Goal: Find specific page/section: Find specific page/section

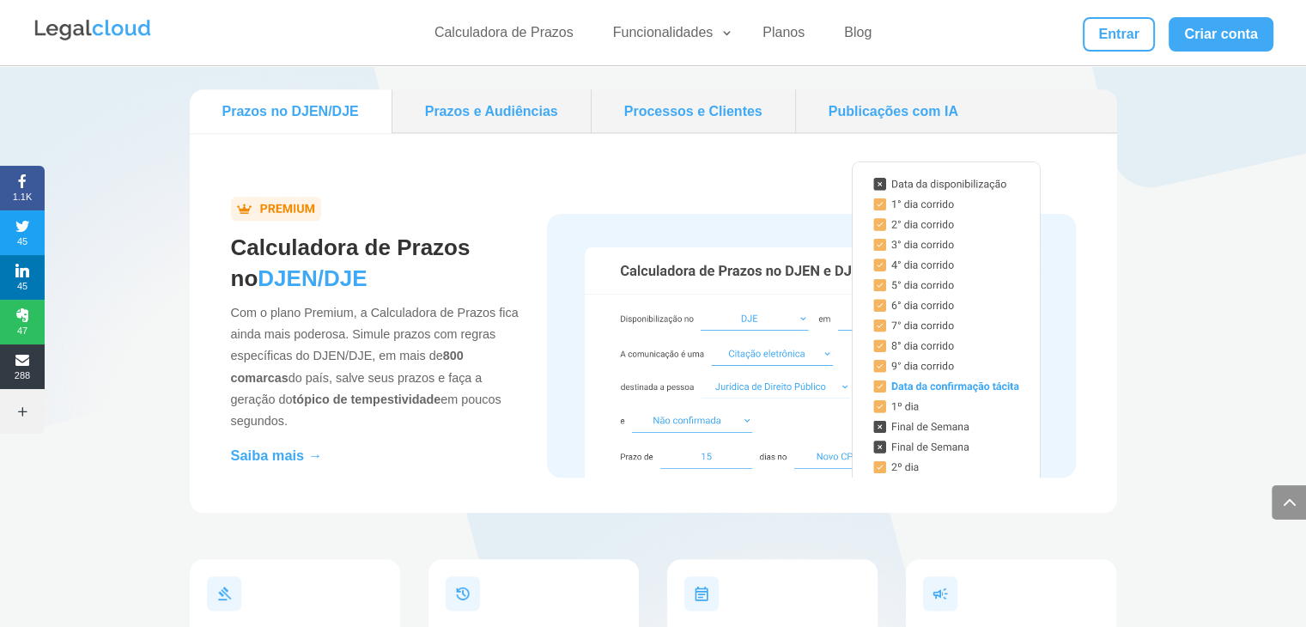
scroll to position [1637, 0]
click at [474, 104] on link "Prazos e Audiências" at bounding box center [491, 112] width 185 height 30
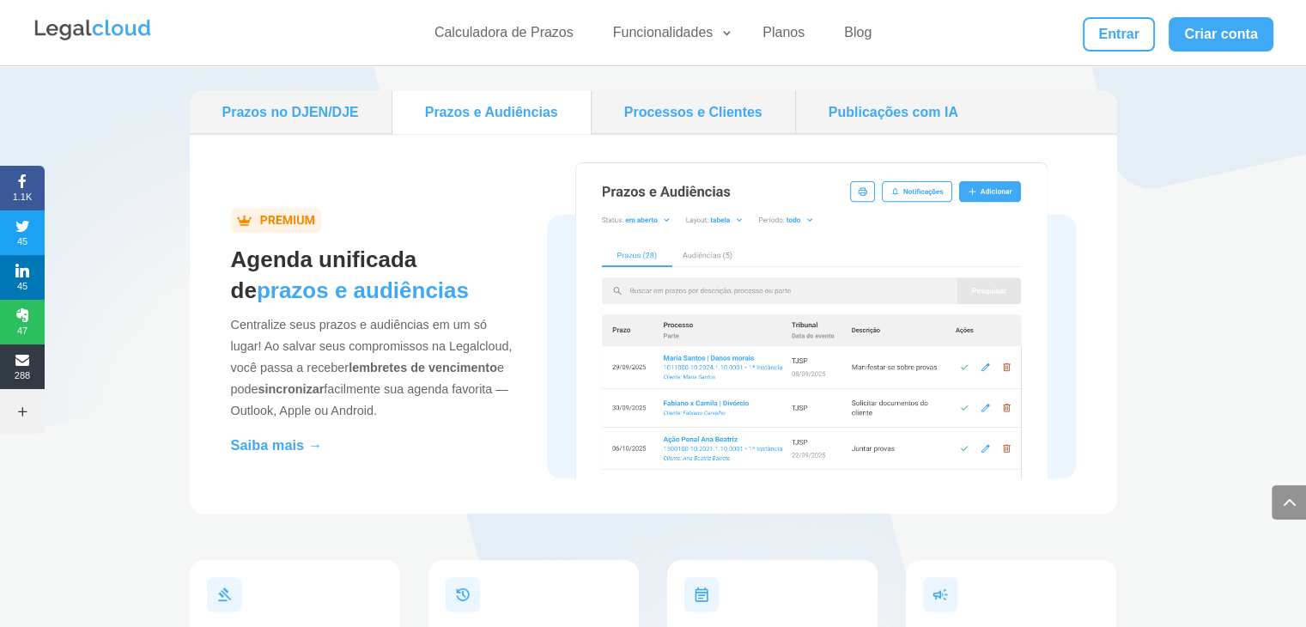
click at [357, 112] on link "Prazos no DJEN/DJE" at bounding box center [291, 112] width 188 height 30
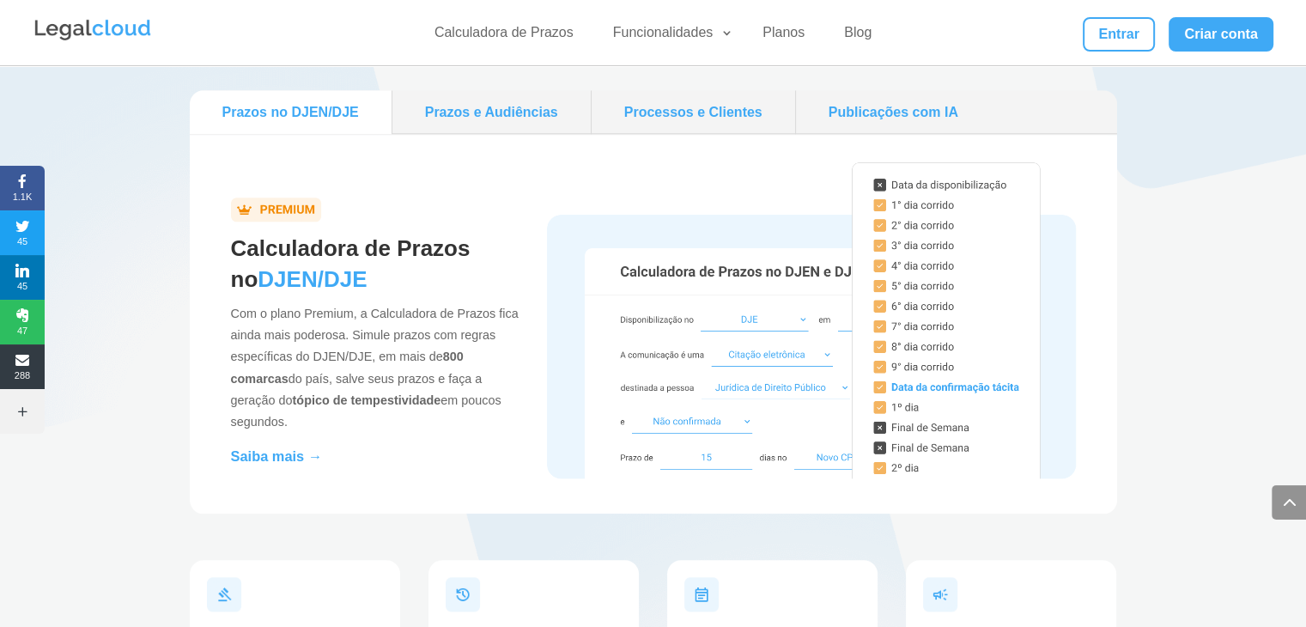
click at [685, 114] on link "Processos e Clientes" at bounding box center [693, 112] width 190 height 30
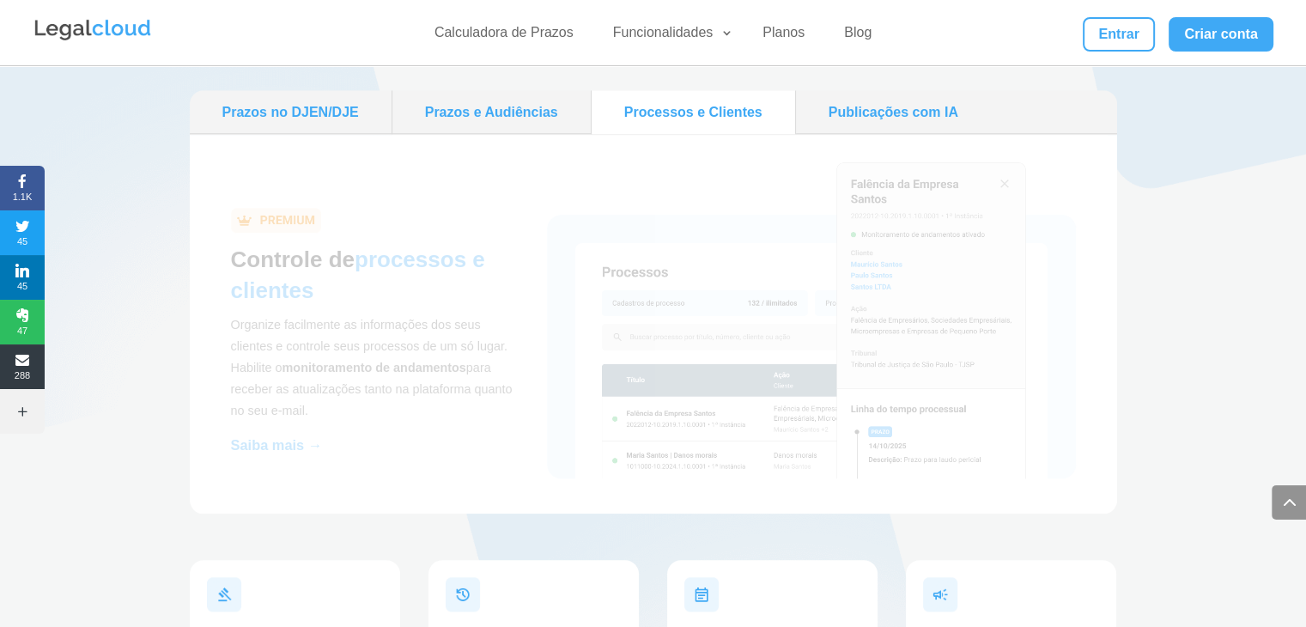
click at [526, 100] on link "Prazos e Audiências" at bounding box center [491, 112] width 185 height 30
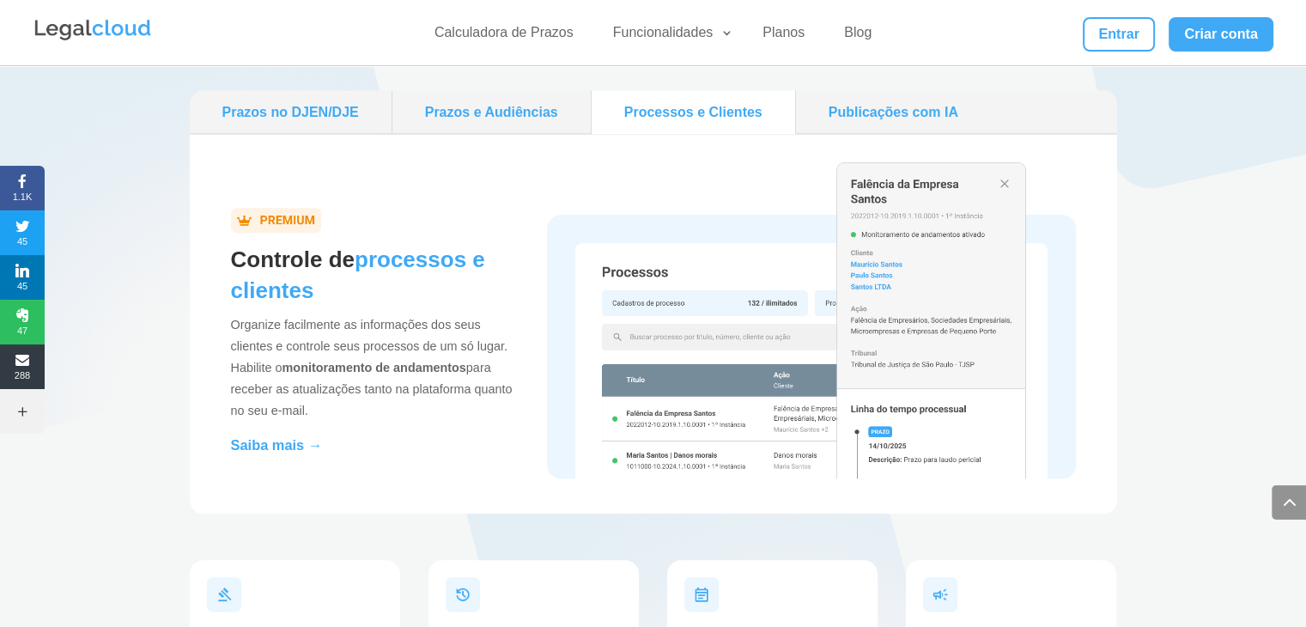
click at [514, 133] on li "Prazos e Audiências" at bounding box center [491, 112] width 199 height 44
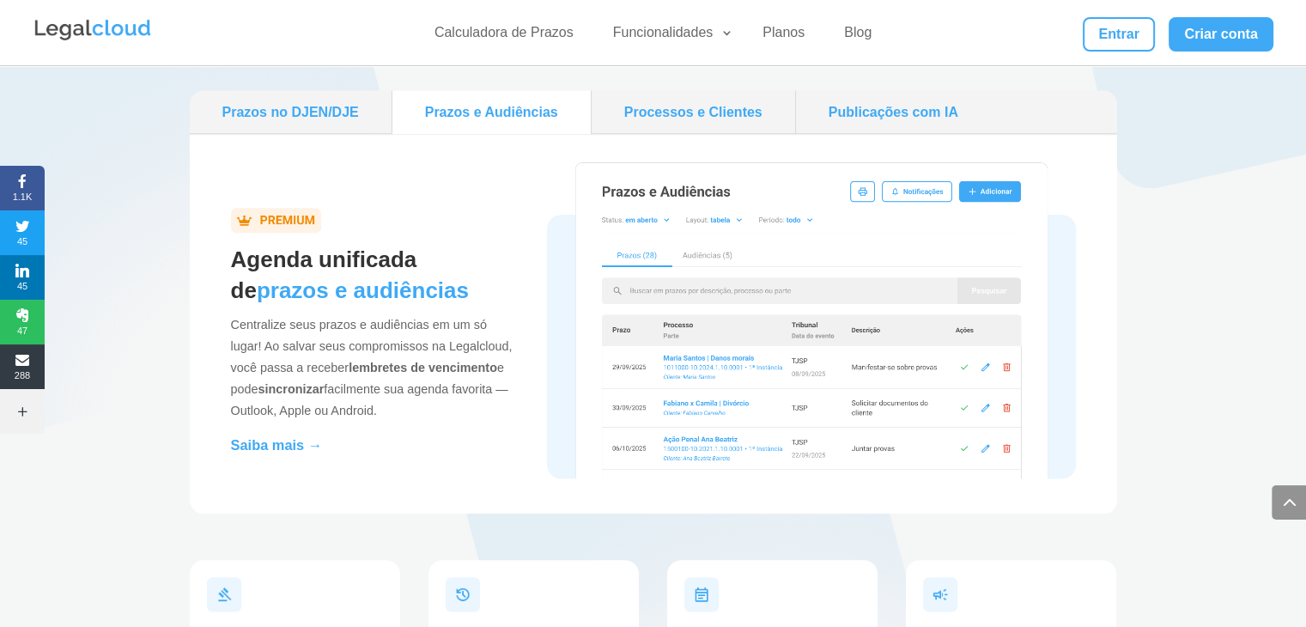
click at [677, 122] on link "Processos e Clientes" at bounding box center [693, 112] width 190 height 30
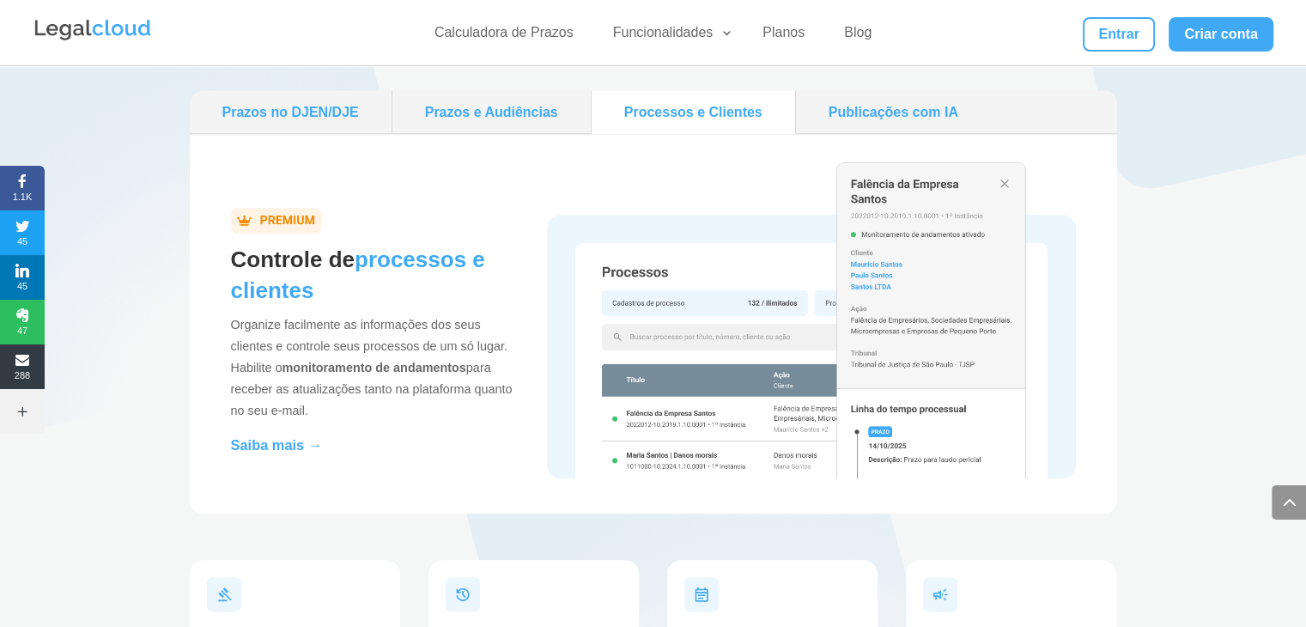
click at [847, 125] on link "Publicações com IA" at bounding box center [893, 112] width 181 height 30
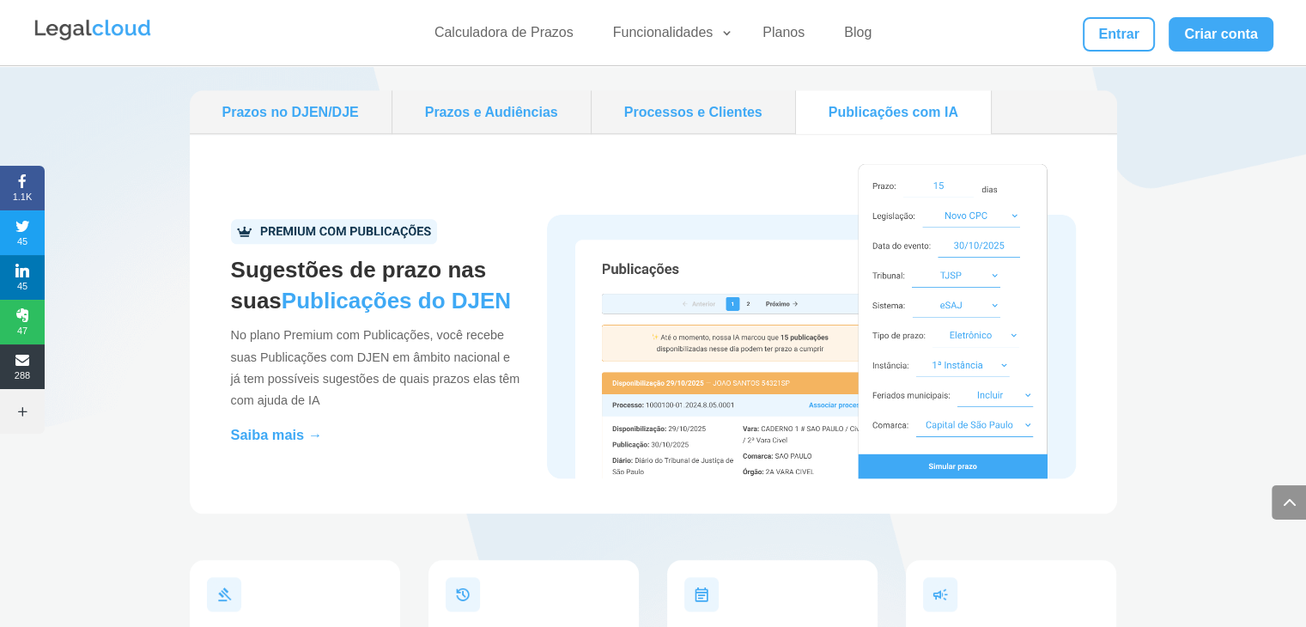
click at [728, 106] on link "Processos e Clientes" at bounding box center [693, 112] width 190 height 30
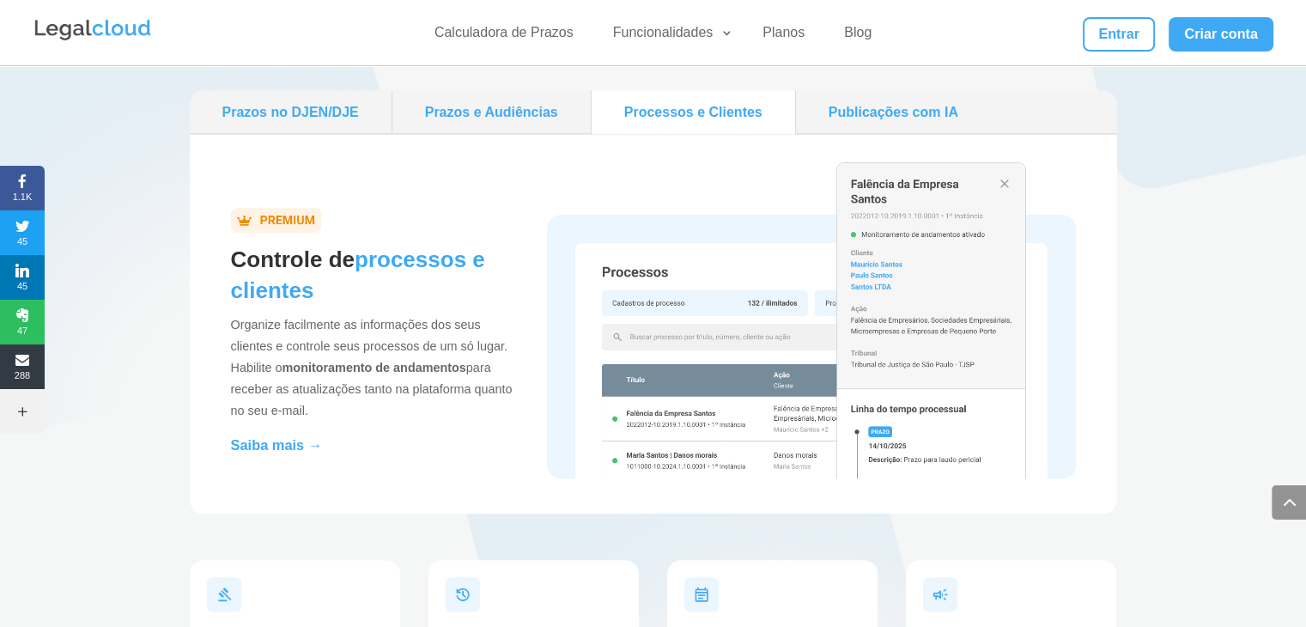
click at [536, 113] on link "Prazos e Audiências" at bounding box center [491, 112] width 185 height 30
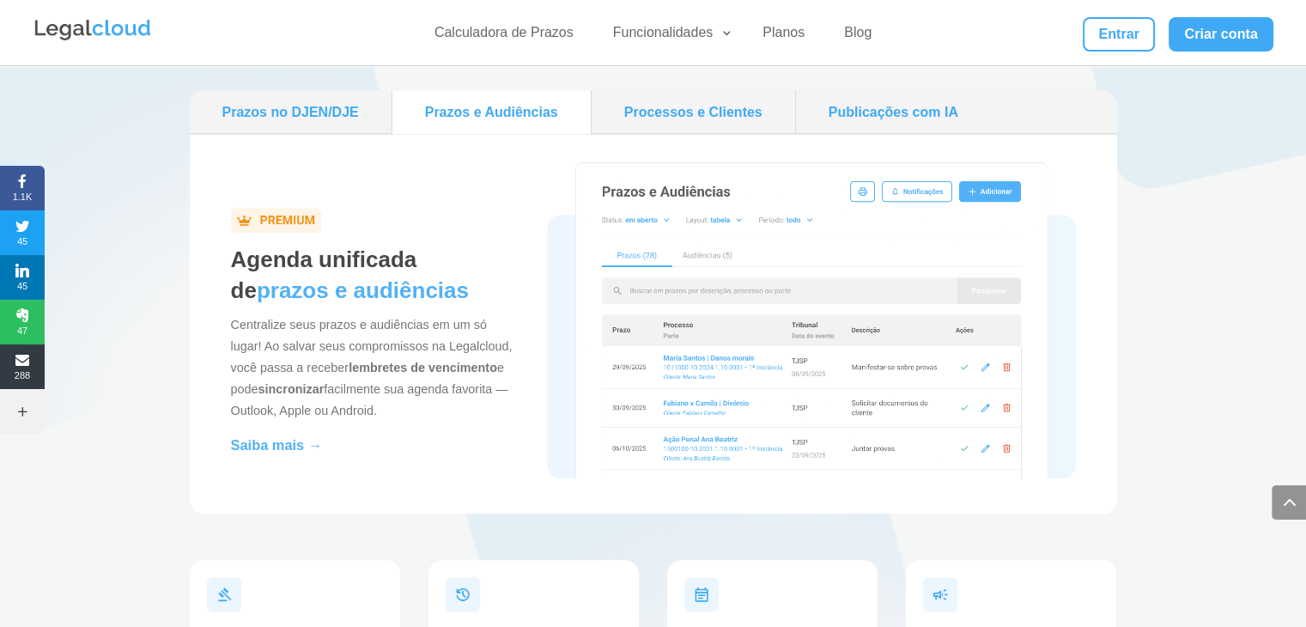
click at [338, 104] on link "Prazos no DJEN/DJE" at bounding box center [291, 112] width 188 height 30
click at [670, 104] on link "Processos e Clientes" at bounding box center [693, 112] width 190 height 30
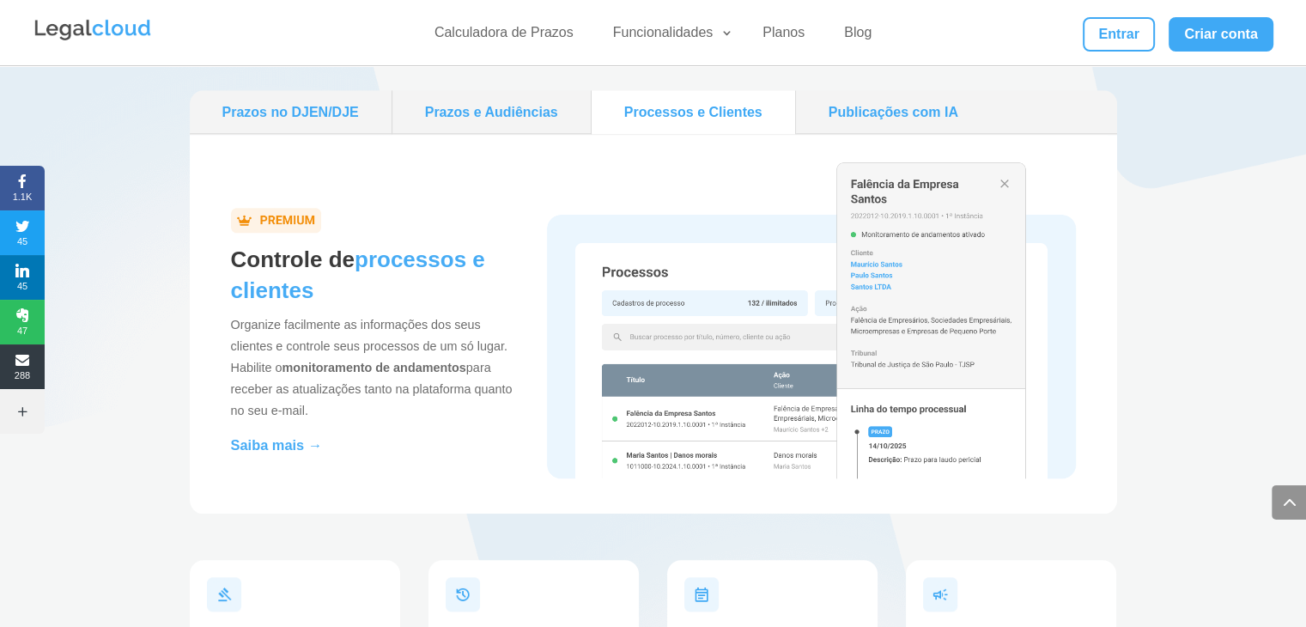
click at [922, 90] on li "Publicações com IA" at bounding box center [893, 112] width 195 height 44
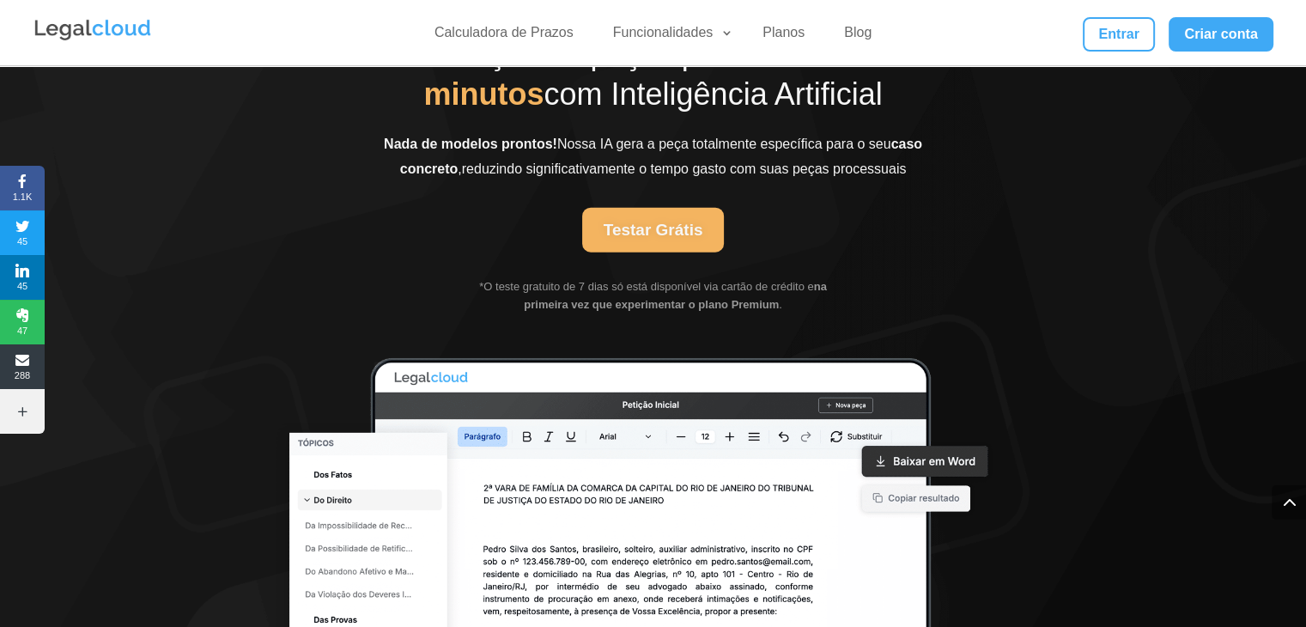
scroll to position [4129, 0]
